Goal: Task Accomplishment & Management: Use online tool/utility

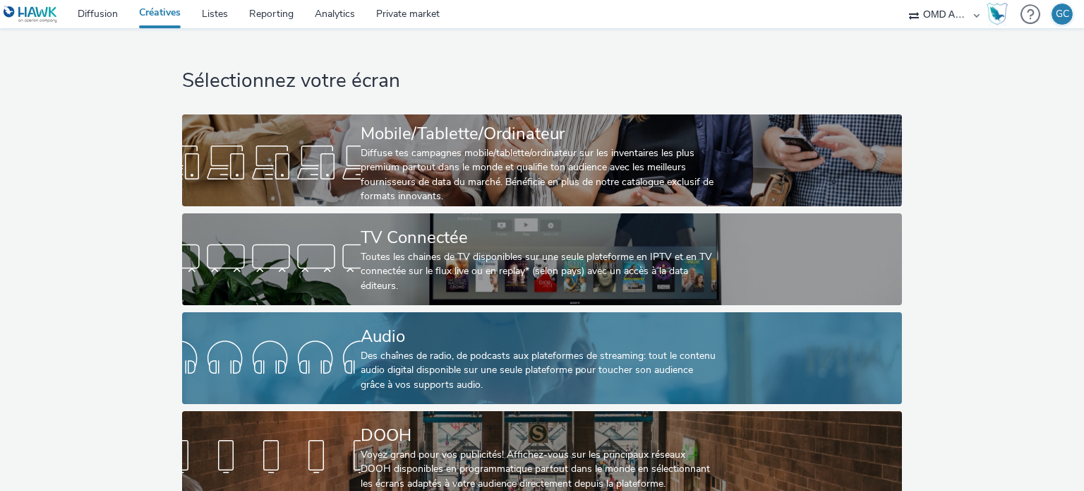
click at [440, 321] on div "Audio Des chaînes de radio, de podcasts aux plateformes de streaming: tout le c…" at bounding box center [539, 358] width 357 height 92
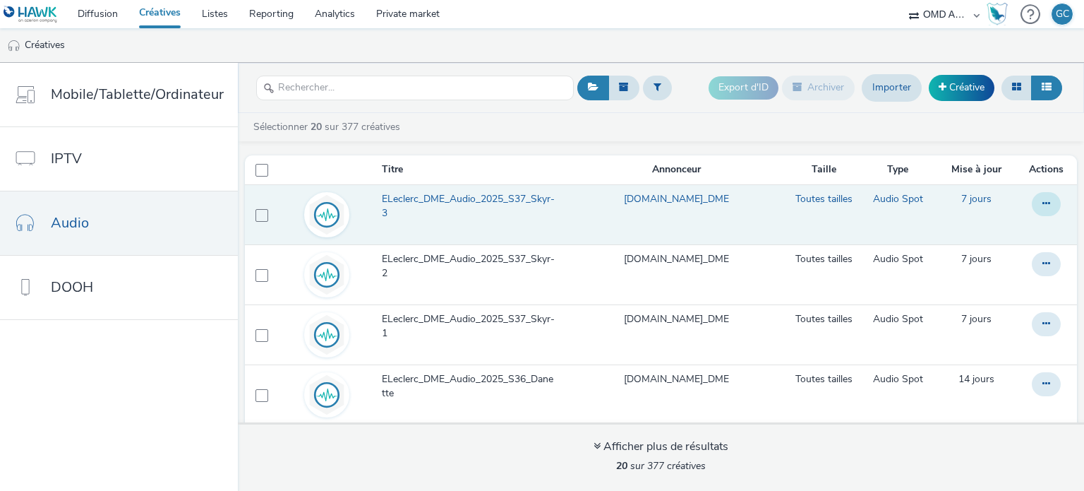
click at [1032, 203] on button at bounding box center [1046, 204] width 29 height 24
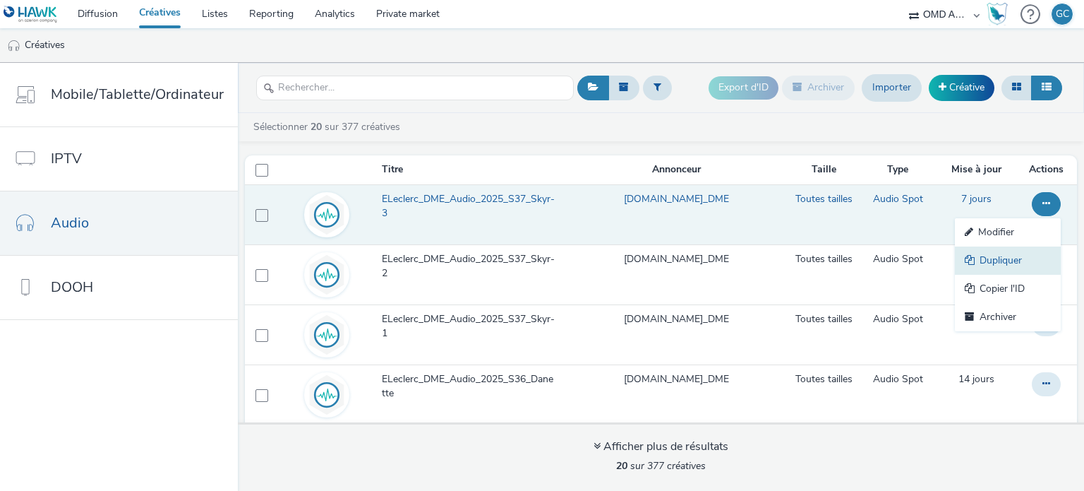
click at [983, 264] on link "Dupliquer" at bounding box center [1008, 260] width 106 height 28
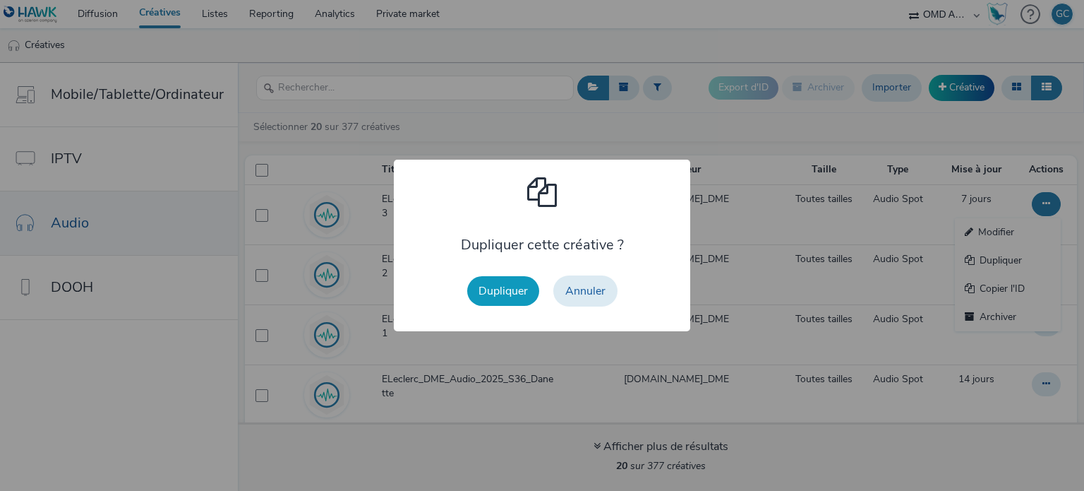
click at [510, 292] on button "Dupliquer" at bounding box center [503, 291] width 72 height 30
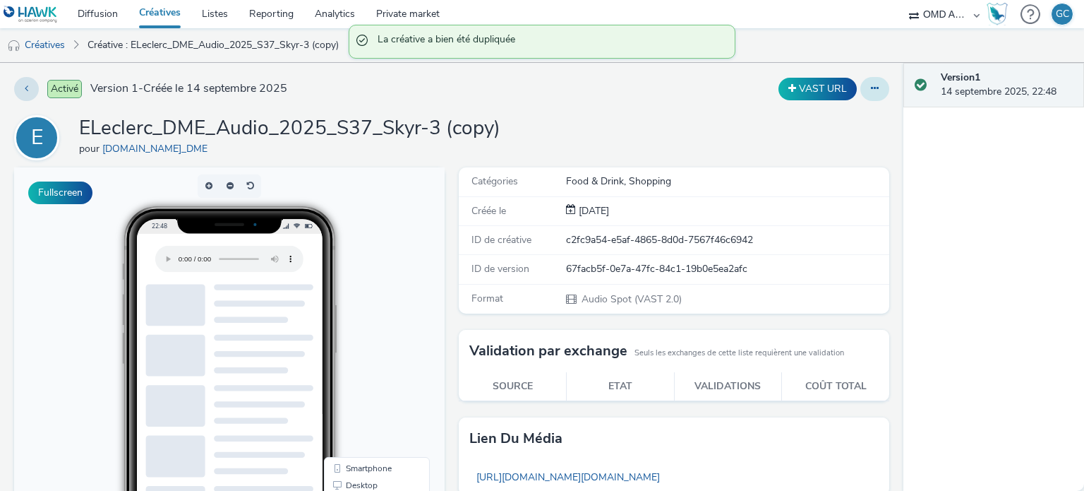
click at [871, 92] on icon at bounding box center [875, 88] width 8 height 10
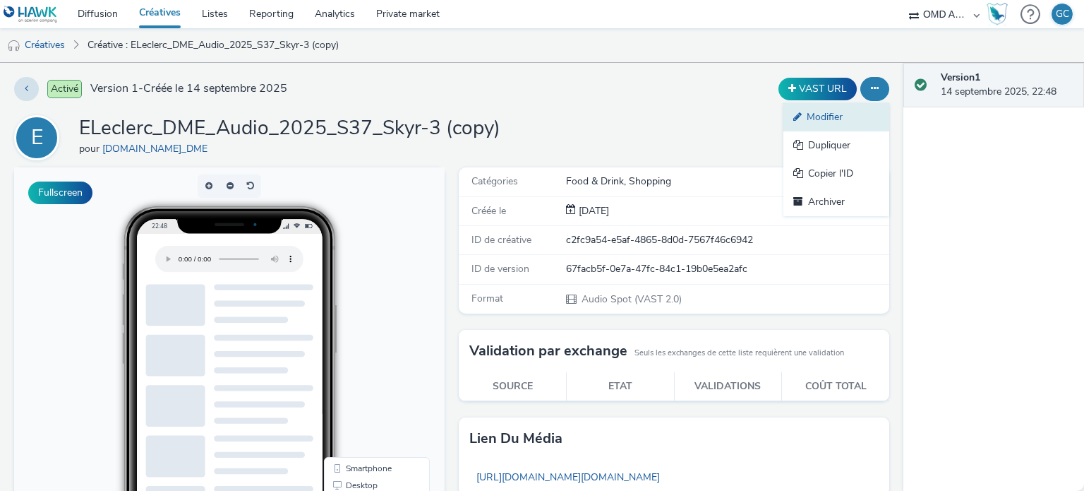
click at [820, 116] on link "Modifier" at bounding box center [837, 117] width 106 height 28
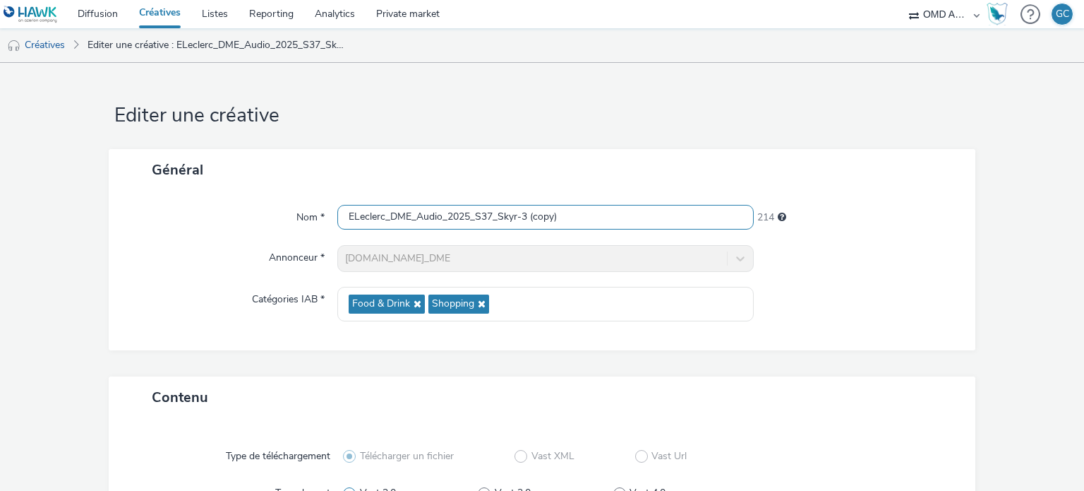
click at [480, 217] on input "ELeclerc_DME_Audio_2025_S37_Skyr-3 (copy)" at bounding box center [545, 217] width 416 height 25
type input "ELeclerc_DME_Audio_2025_S38_Barilla"
click at [236, 273] on div "Nom * ELeclerc_DME_Audio_2025_S38_Barilla 220 Annonceur * [DOMAIN_NAME]_DME Cat…" at bounding box center [543, 271] width 868 height 160
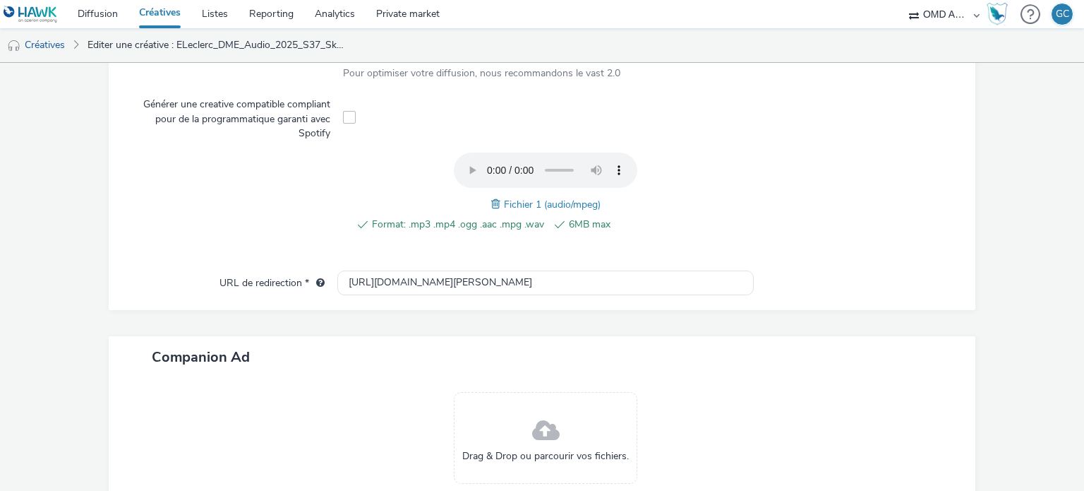
scroll to position [440, 0]
click at [496, 201] on span at bounding box center [497, 204] width 13 height 16
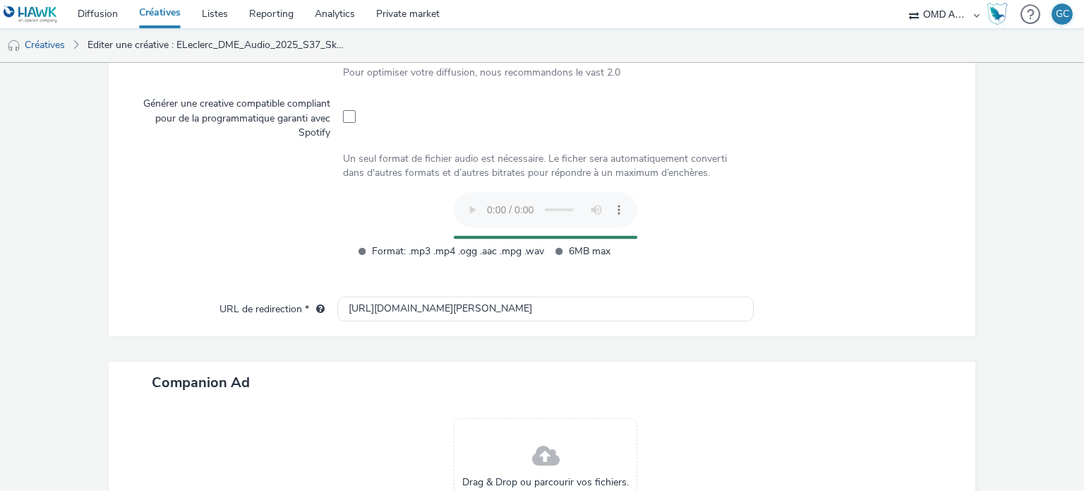
click at [197, 244] on div at bounding box center [239, 233] width 210 height 82
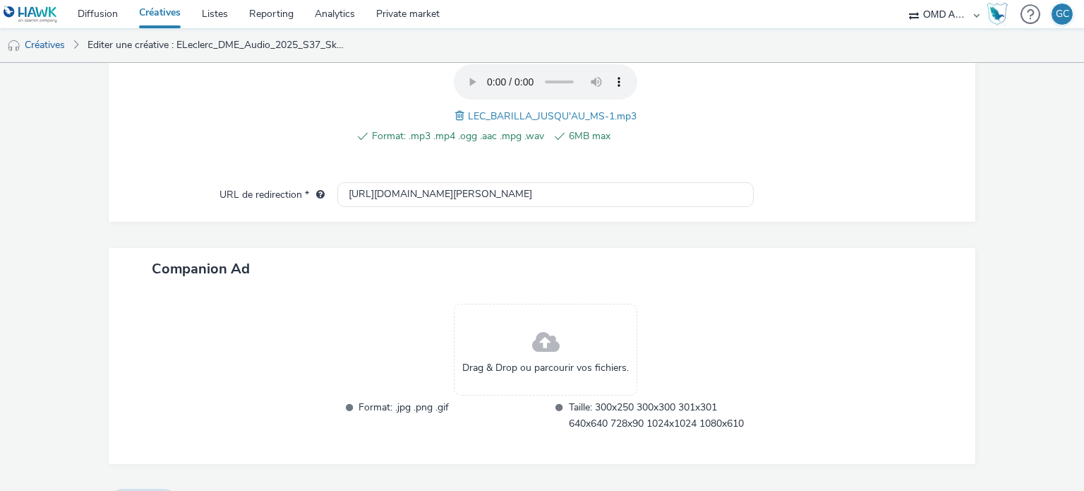
scroll to position [561, 0]
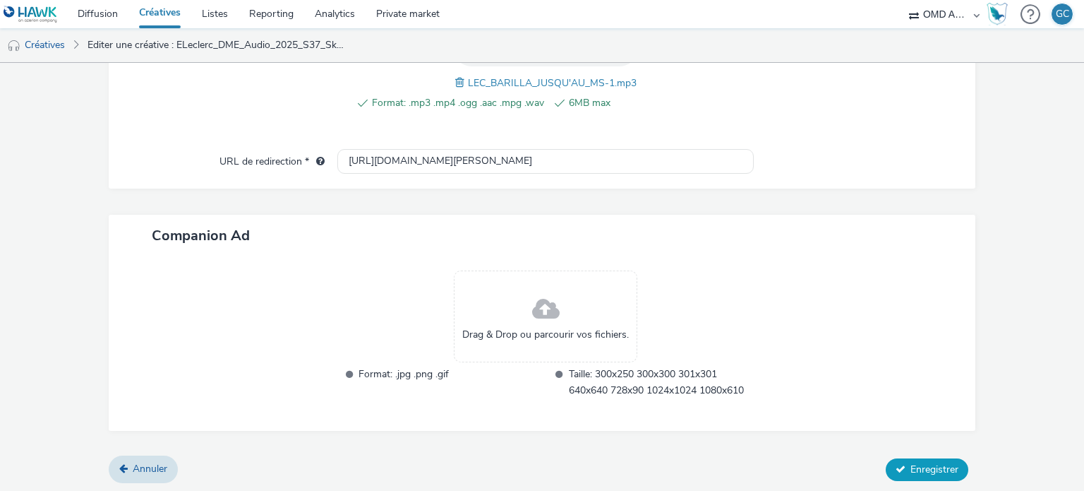
click at [901, 458] on button "Enregistrer" at bounding box center [927, 469] width 83 height 23
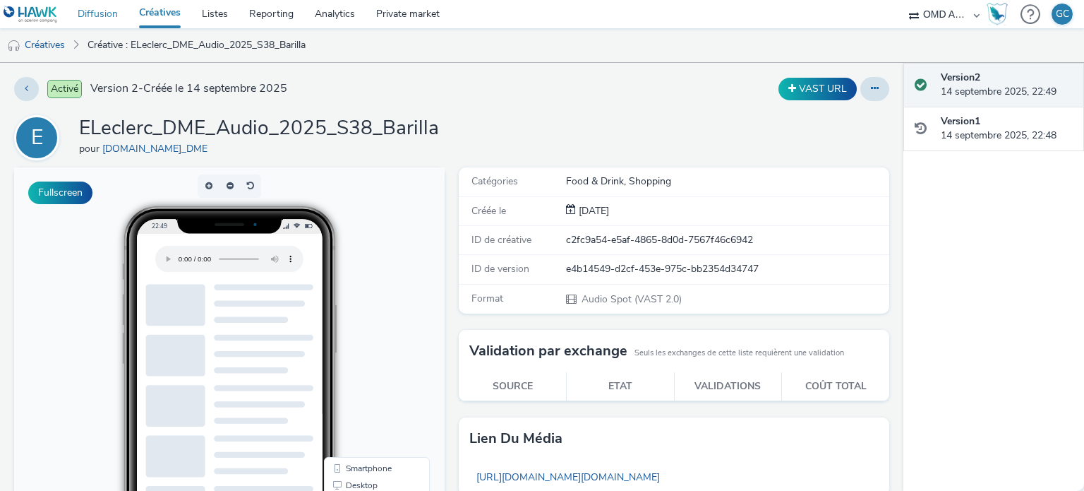
click at [92, 16] on link "Diffusion" at bounding box center [97, 14] width 61 height 28
